Goal: Check status

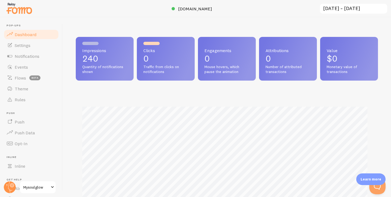
scroll to position [143, 298]
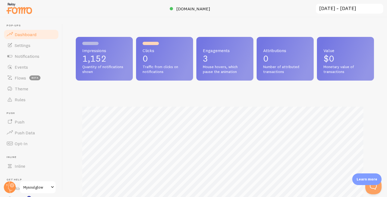
click at [35, 33] on span "Dashboard" at bounding box center [26, 34] width 22 height 5
click at [348, 10] on input "2025-08-07 ~ 2025-08-13" at bounding box center [349, 8] width 68 height 11
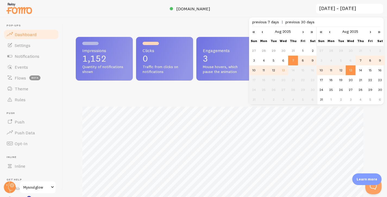
click at [352, 67] on td "13" at bounding box center [351, 70] width 10 height 10
click at [352, 71] on td "13" at bounding box center [351, 70] width 10 height 10
click at [341, 72] on td "12" at bounding box center [341, 70] width 10 height 10
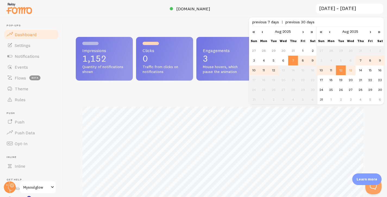
click at [347, 72] on td "13" at bounding box center [351, 70] width 10 height 10
type input "2025-08-07 ~ 2025-08-13"
click at [347, 72] on td "13" at bounding box center [351, 70] width 10 height 10
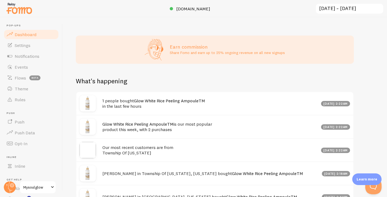
scroll to position [252, 0]
